Goal: Contribute content: Contribute content

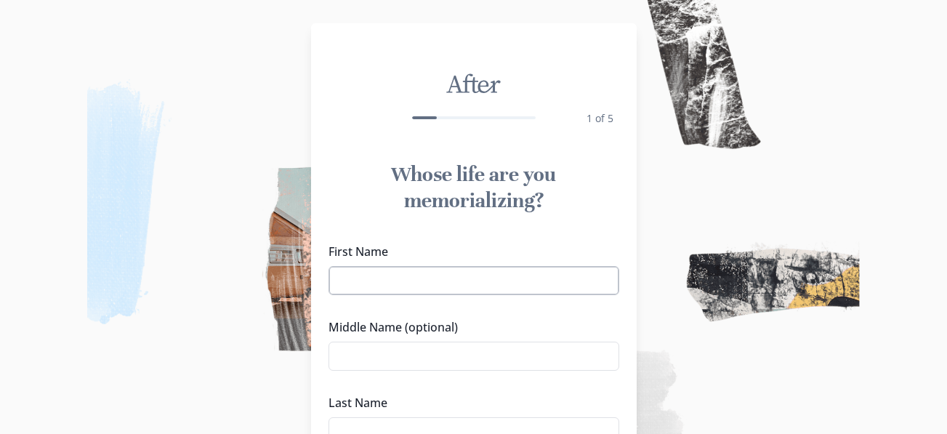
click at [371, 278] on input "First Name" at bounding box center [473, 280] width 291 height 29
click at [403, 278] on input "DaRRO" at bounding box center [473, 280] width 291 height 29
type input "[PERSON_NAME]"
type input "W"
type input "[PERSON_NAME]"
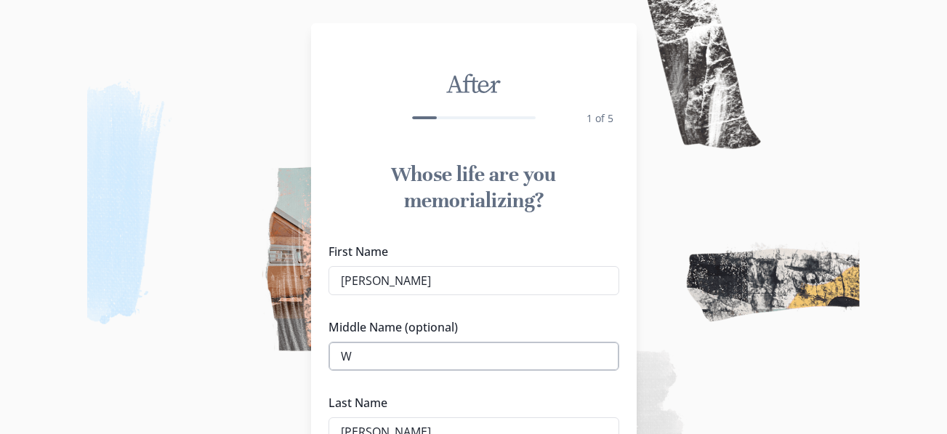
click at [384, 351] on input "W" at bounding box center [473, 356] width 291 height 29
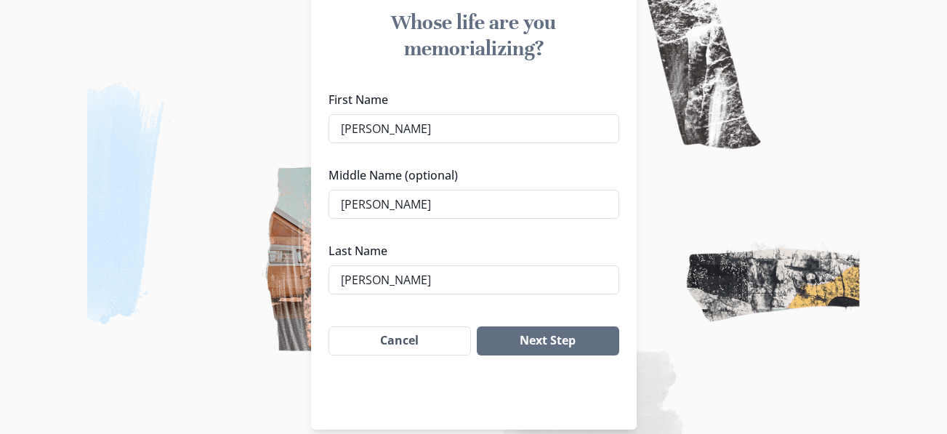
scroll to position [158, 0]
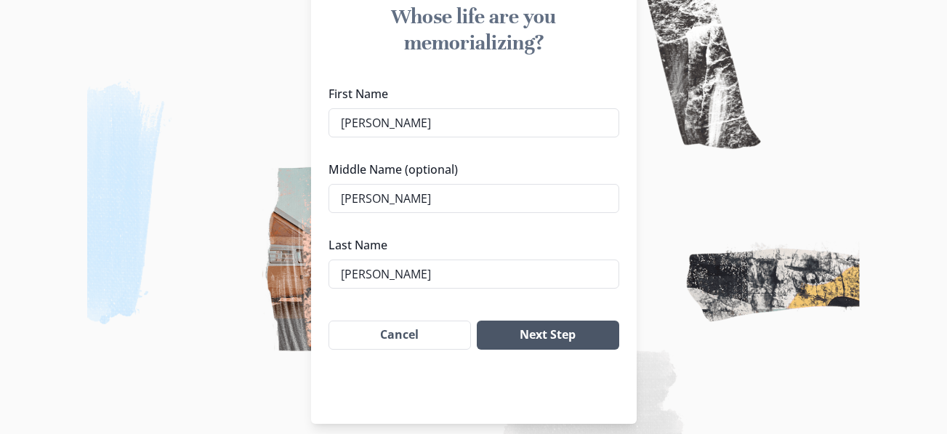
type input "[PERSON_NAME]"
click at [514, 336] on button "Next Step" at bounding box center [548, 334] width 142 height 29
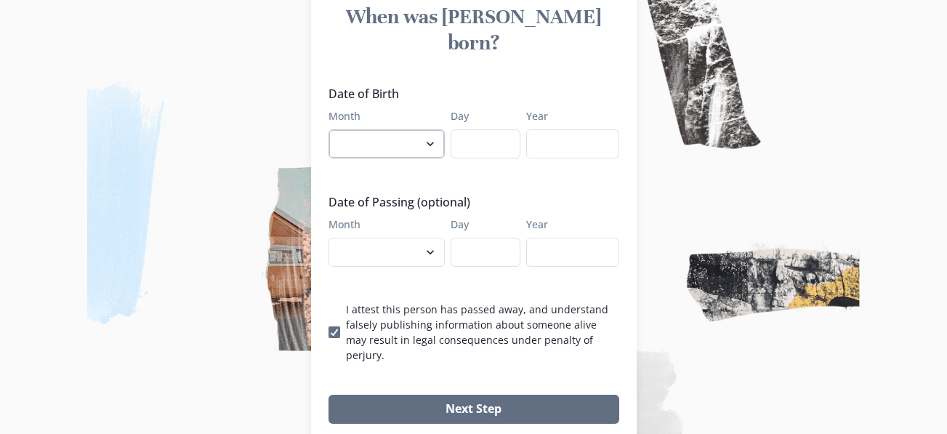
click at [433, 129] on select "January February March April May June July August September October November De…" at bounding box center [386, 143] width 116 height 29
select select "4"
click at [334, 129] on select "January February March April May June July August September October November De…" at bounding box center [386, 143] width 116 height 29
click at [488, 129] on input "Day" at bounding box center [486, 143] width 70 height 29
type input "28"
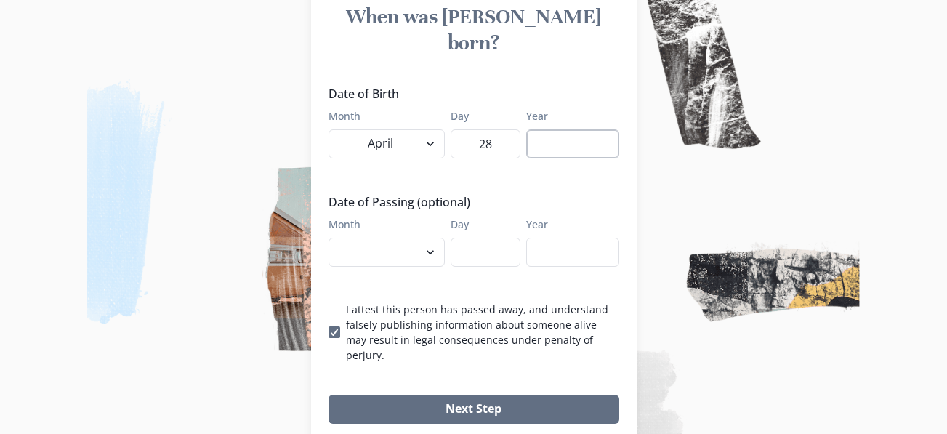
click at [591, 129] on input "Year" at bounding box center [572, 143] width 93 height 29
type input "1968"
click at [432, 238] on select "January February March April May June July August September October November De…" at bounding box center [386, 252] width 116 height 29
select select "8"
click at [334, 238] on select "January February March April May June July August September October November De…" at bounding box center [386, 252] width 116 height 29
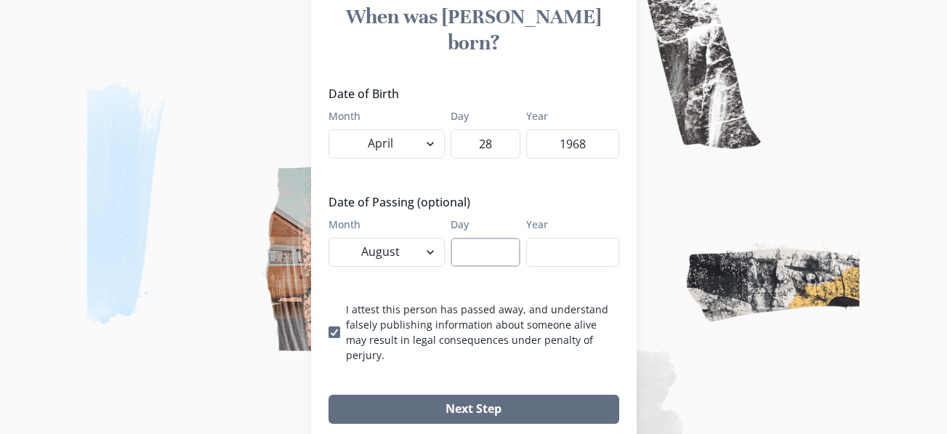
click at [472, 238] on input "Day" at bounding box center [486, 252] width 70 height 29
type input "08"
click at [568, 238] on input "Year" at bounding box center [572, 252] width 93 height 29
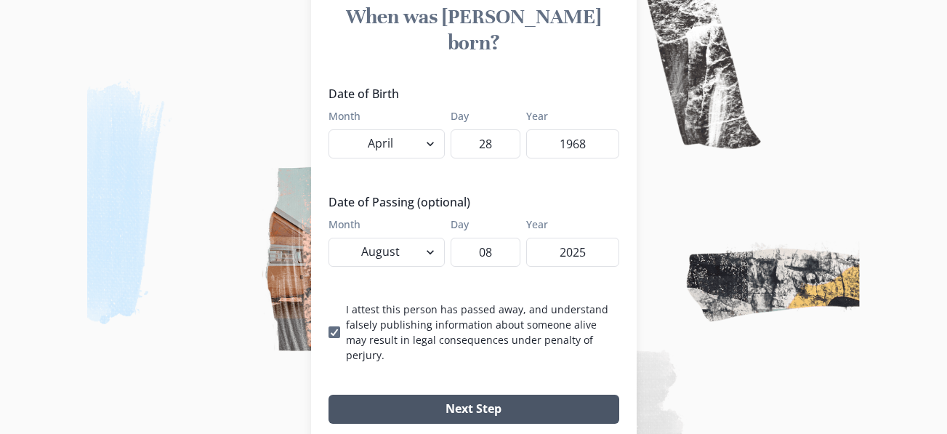
type input "2025"
click at [480, 395] on button "Next Step" at bounding box center [473, 409] width 291 height 29
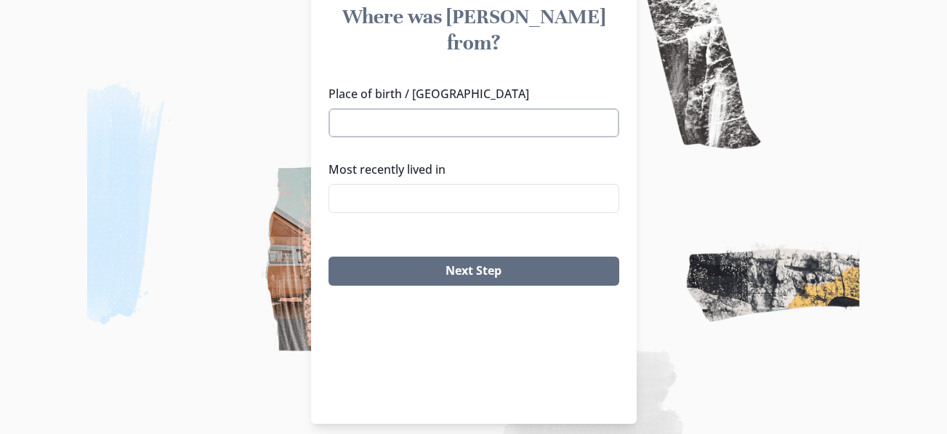
click at [373, 108] on input "Place of birth / [GEOGRAPHIC_DATA]" at bounding box center [473, 122] width 291 height 29
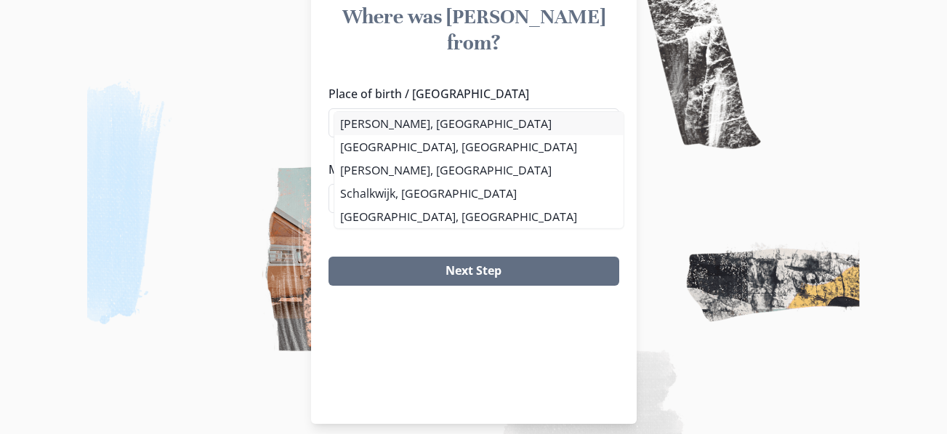
click at [366, 124] on li "[PERSON_NAME], [GEOGRAPHIC_DATA]" at bounding box center [478, 123] width 288 height 23
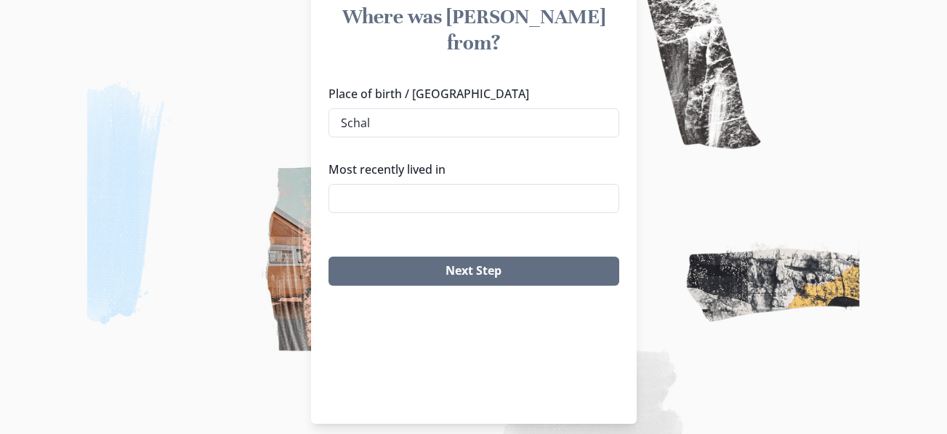
type input "[PERSON_NAME], [GEOGRAPHIC_DATA]"
click at [362, 184] on input "Most recently lived in" at bounding box center [473, 198] width 291 height 29
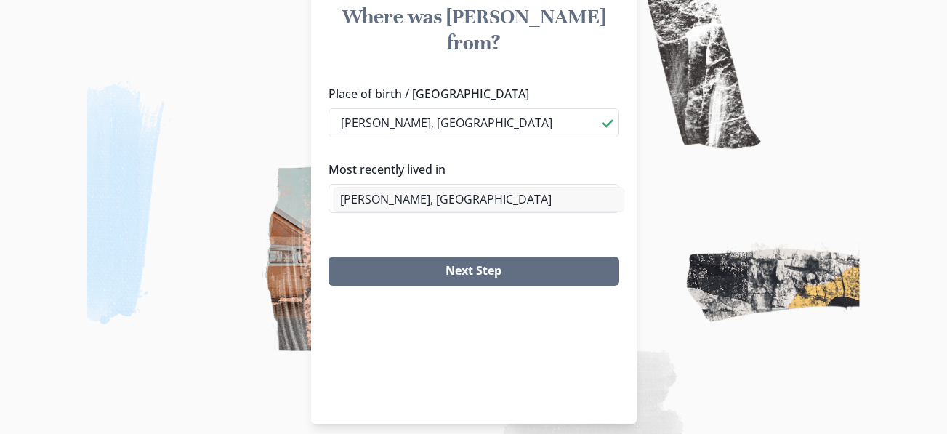
click at [376, 199] on li "[PERSON_NAME], [GEOGRAPHIC_DATA]" at bounding box center [478, 198] width 289 height 23
type input "[PERSON_NAME], [GEOGRAPHIC_DATA]"
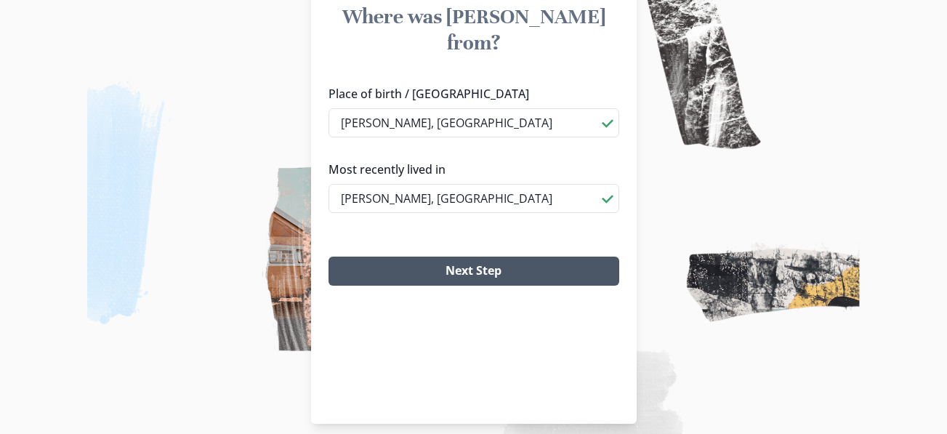
click at [389, 256] on button "Next Step" at bounding box center [473, 270] width 291 height 29
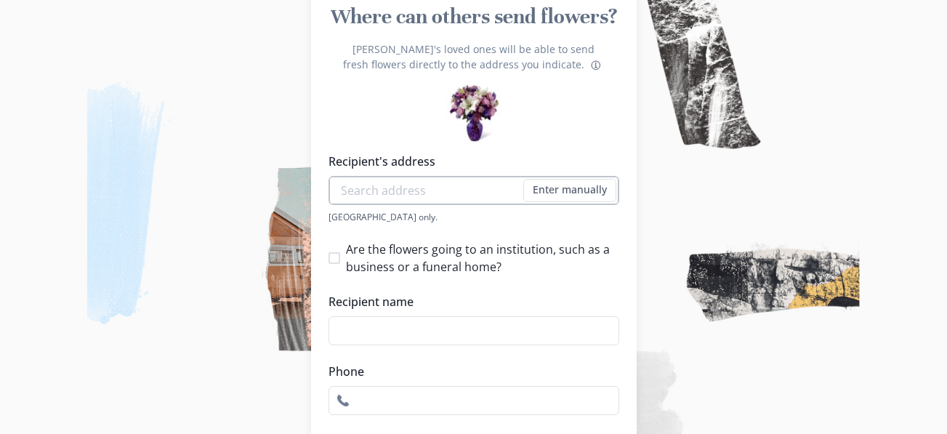
click at [378, 189] on input "Recipient's address" at bounding box center [473, 190] width 291 height 29
click at [339, 260] on span at bounding box center [334, 258] width 12 height 12
click at [328, 258] on input "Are the flowers going to an institution, such as a business or a funeral home?" at bounding box center [328, 257] width 1 height 1
checkbox input "true"
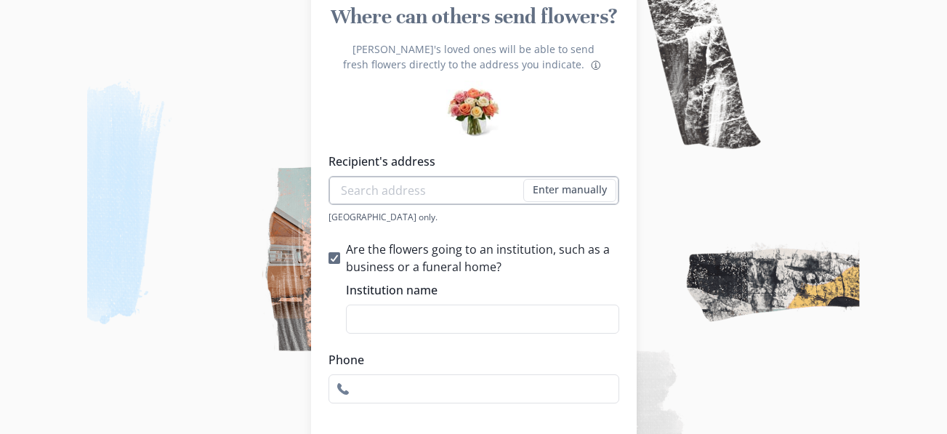
click at [358, 189] on input "Recipient's address" at bounding box center [473, 190] width 291 height 29
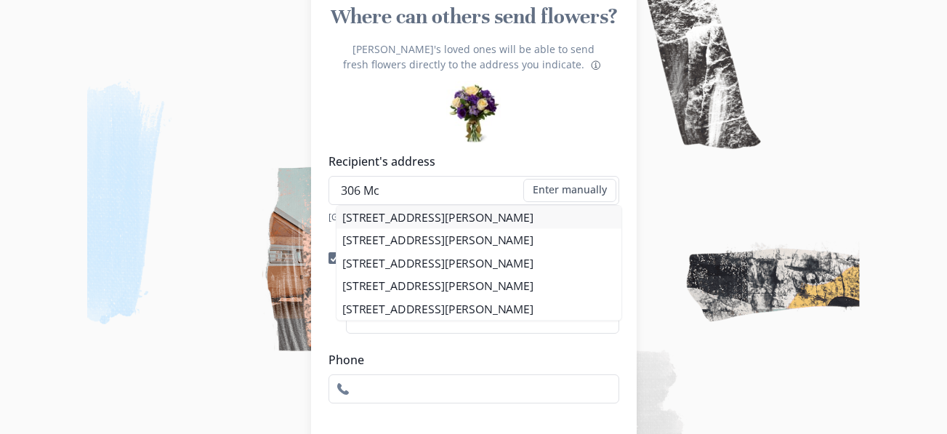
click at [365, 223] on li "[STREET_ADDRESS][PERSON_NAME]" at bounding box center [478, 217] width 285 height 23
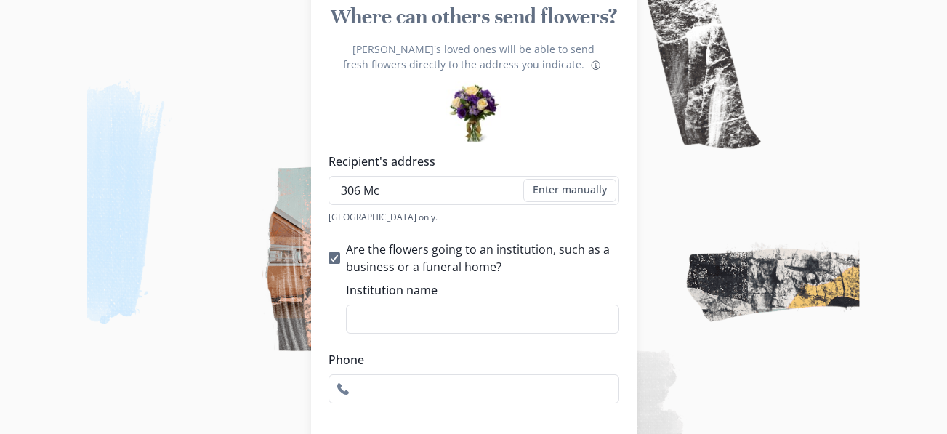
type input "[STREET_ADDRESS][PERSON_NAME]"
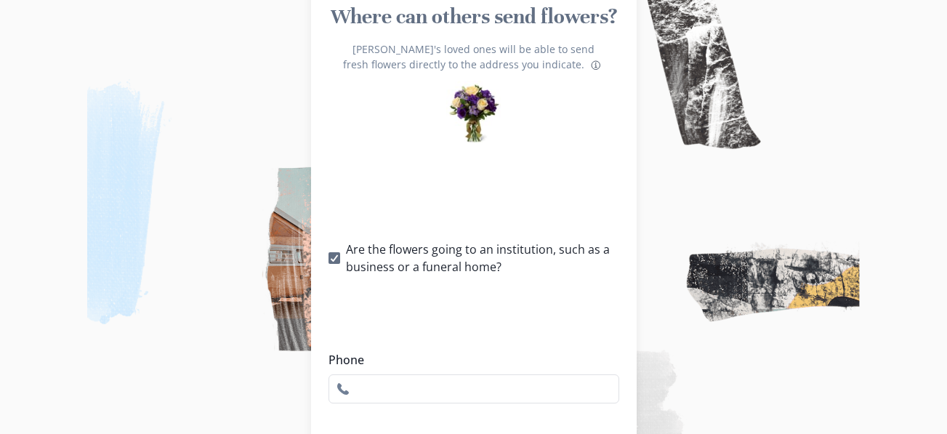
type input "1"
checkbox input "false"
select select "MS"
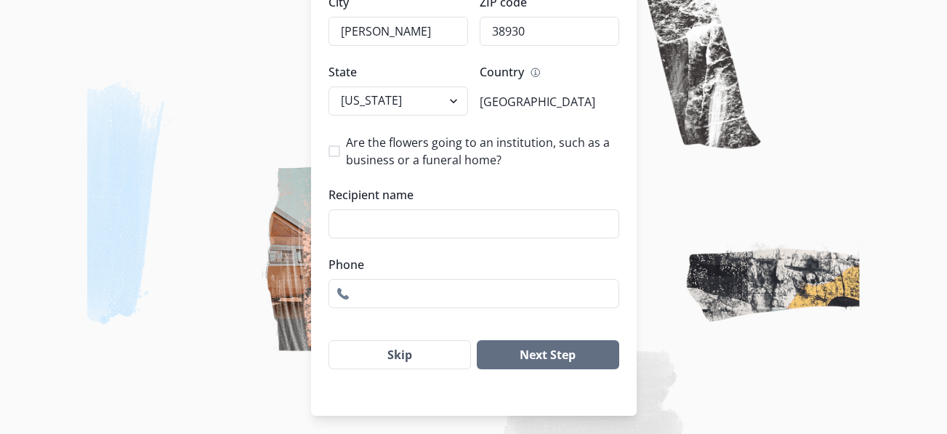
scroll to position [480, 0]
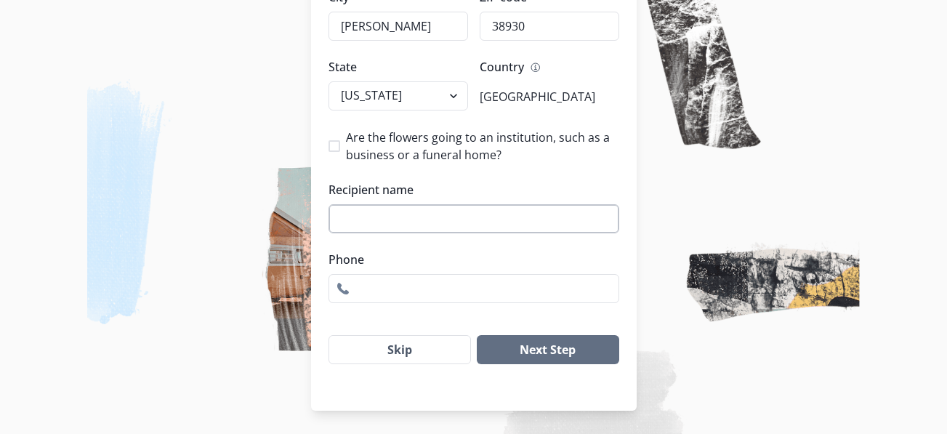
click at [353, 225] on input "Recipient name" at bounding box center [473, 218] width 291 height 29
click at [340, 143] on span at bounding box center [334, 146] width 12 height 12
click at [328, 146] on input "Are the flowers going to an institution, such as a business or a funeral home?" at bounding box center [328, 146] width 1 height 1
checkbox input "true"
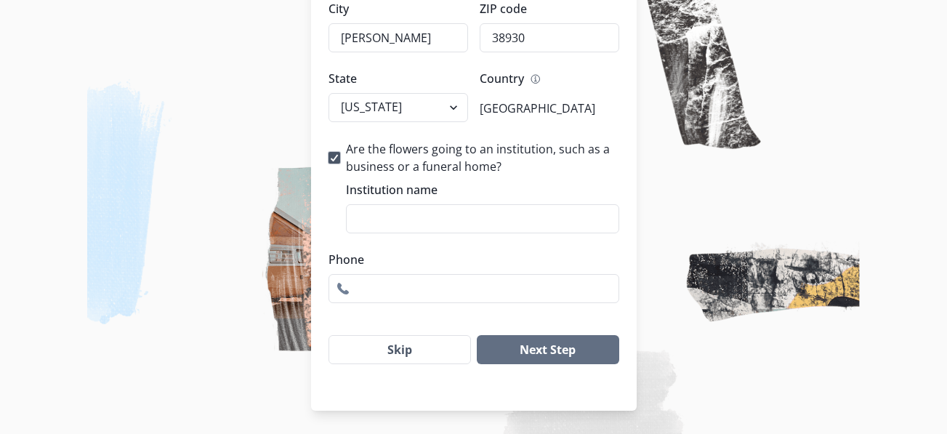
scroll to position [468, 0]
click at [368, 222] on input "Institution name" at bounding box center [482, 218] width 273 height 29
type input "[PERSON_NAME] Mortuary"
click at [375, 291] on input "Phone" at bounding box center [473, 288] width 291 height 29
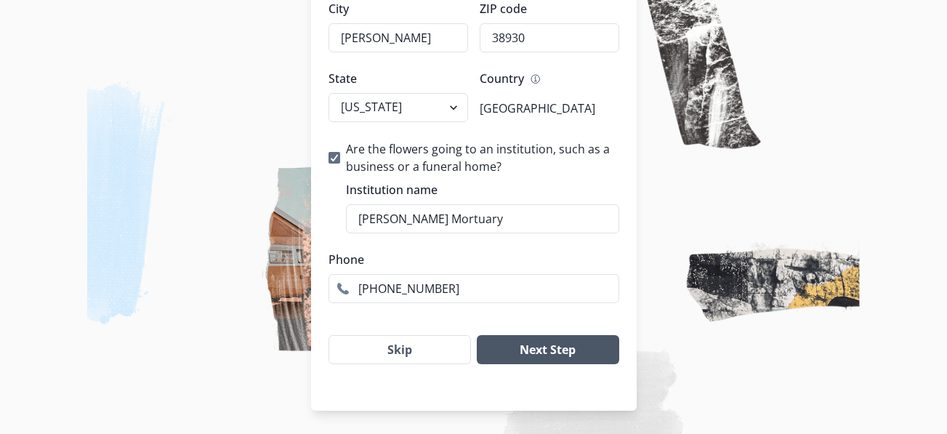
type input "[PHONE_NUMBER]"
click at [506, 359] on button "Next Step" at bounding box center [548, 349] width 142 height 29
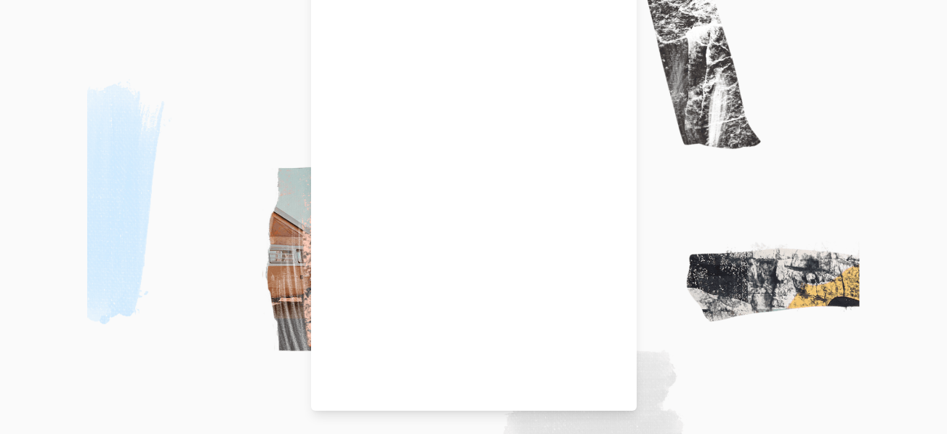
scroll to position [171, 0]
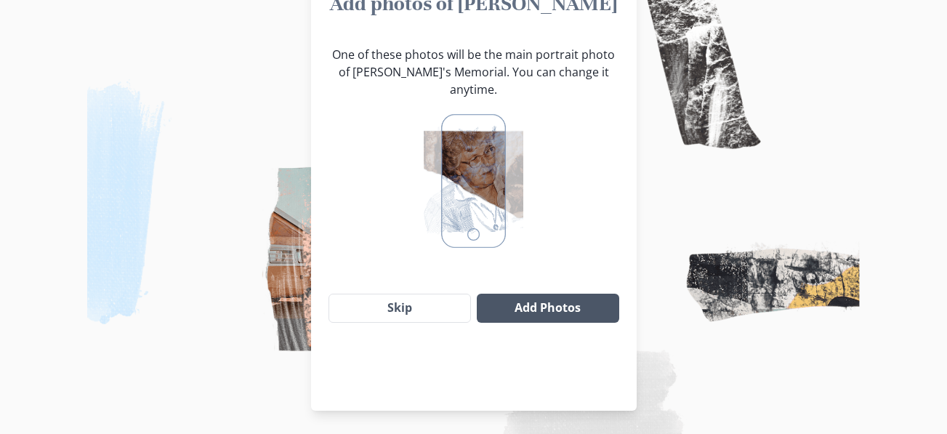
click at [514, 297] on button "Add Photos" at bounding box center [548, 308] width 142 height 29
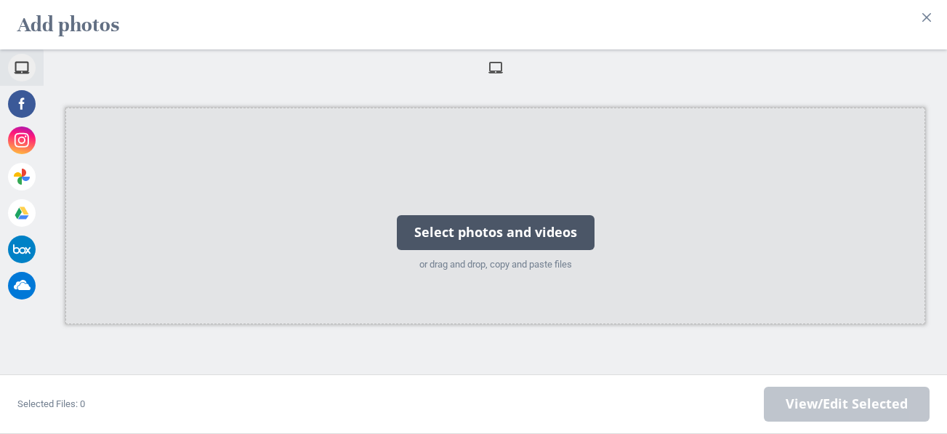
click at [489, 226] on div "Select photos and videos" at bounding box center [496, 232] width 198 height 35
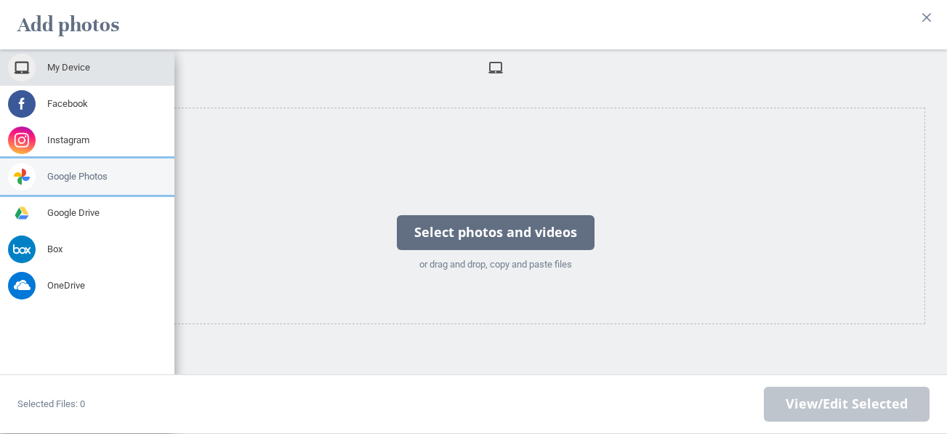
click at [23, 169] on span at bounding box center [22, 177] width 28 height 28
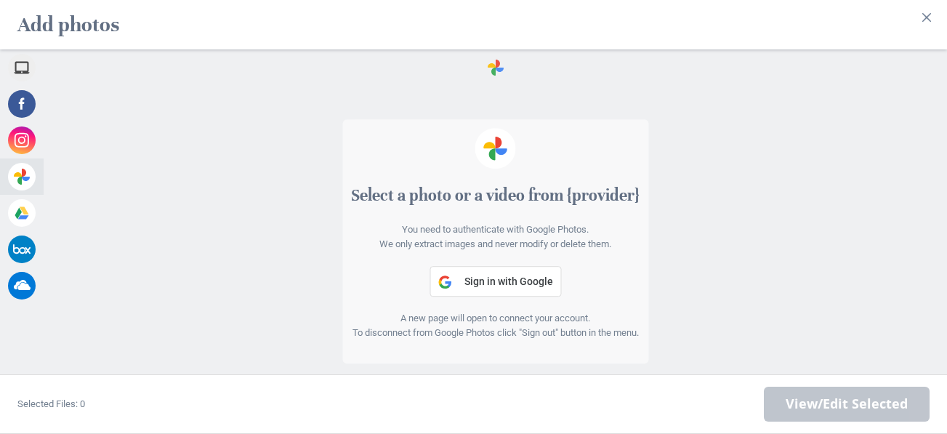
click at [249, 291] on div "Select a photo or a video from {provider} You need to authenticate with Google …" at bounding box center [495, 259] width 903 height 347
click at [927, 13] on icon "Close" at bounding box center [926, 17] width 9 height 9
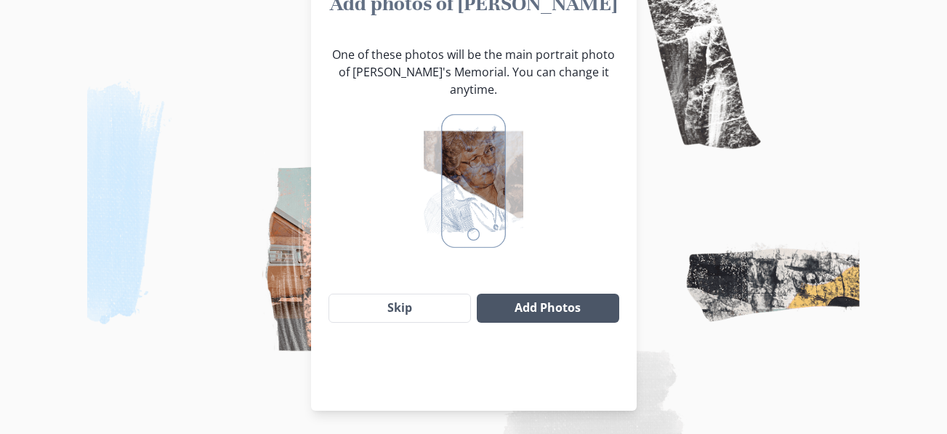
click at [551, 297] on button "Add Photos" at bounding box center [548, 308] width 142 height 29
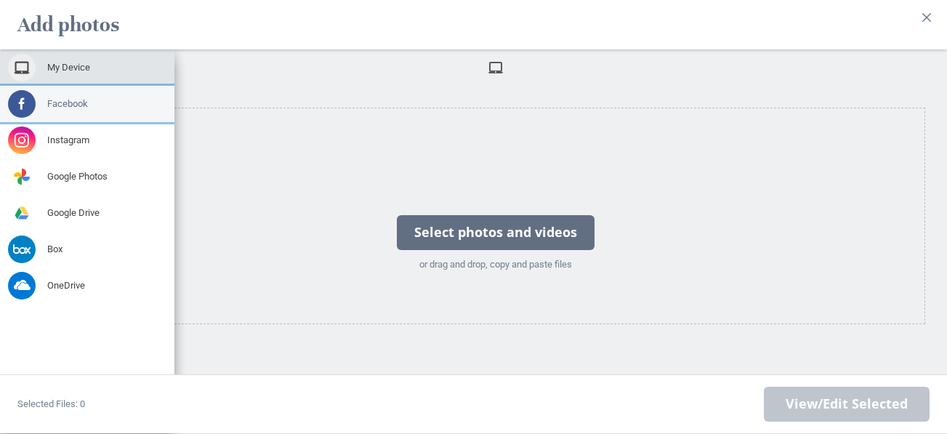
click at [15, 93] on span at bounding box center [22, 104] width 28 height 28
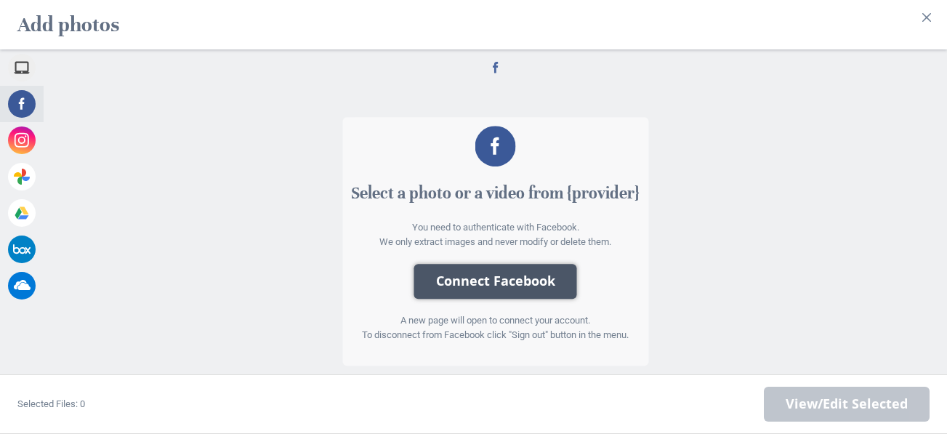
click at [507, 267] on button "Connect Facebook" at bounding box center [495, 281] width 163 height 35
